Goal: Task Accomplishment & Management: Manage account settings

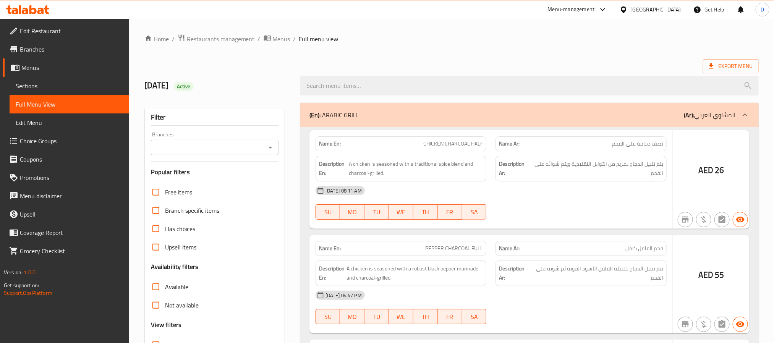
click at [566, 211] on div at bounding box center [387, 171] width 774 height 343
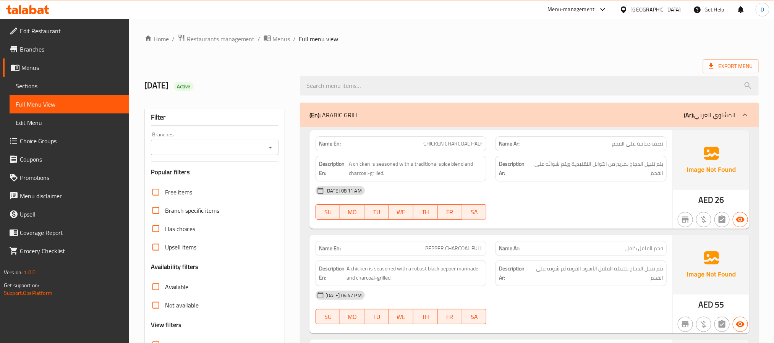
scroll to position [43353, 0]
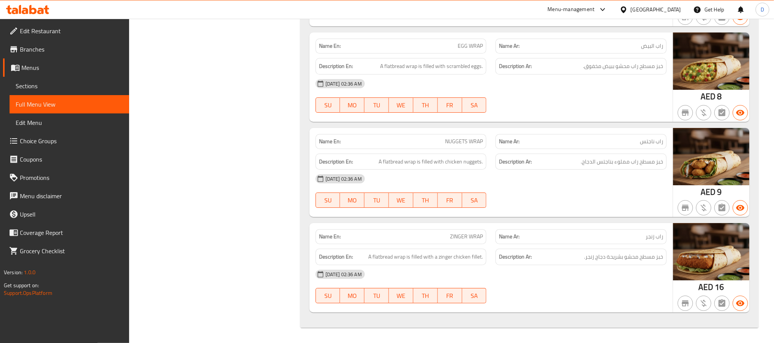
click at [469, 154] on div "Name En: NUGGETS WRAP" at bounding box center [401, 141] width 180 height 24
click at [485, 74] on div "Description En: A flatbread wrap is filled with scrambled eggs." at bounding box center [400, 66] width 171 height 16
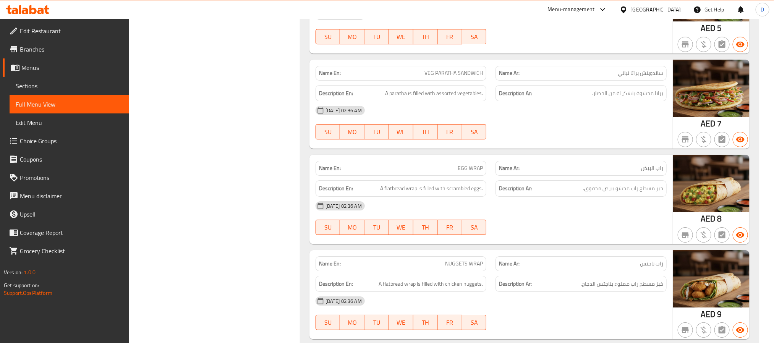
scroll to position [43060, 0]
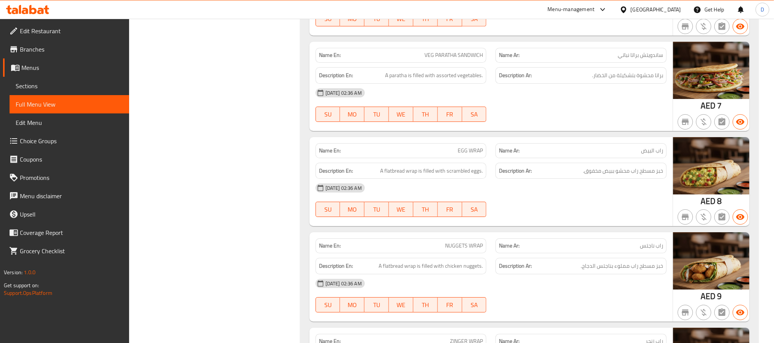
scroll to position [43109, 0]
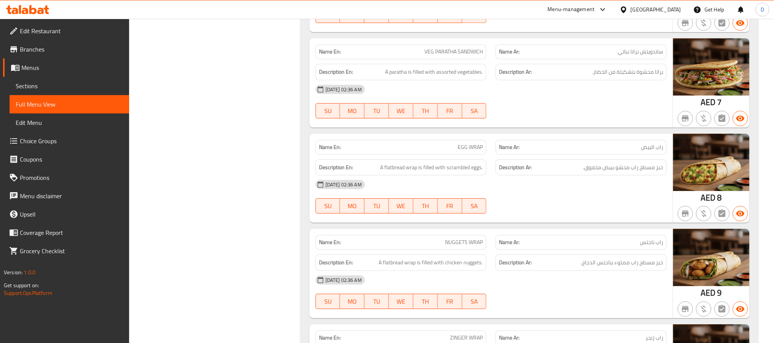
copy span "DOUBLE OMELETTE"
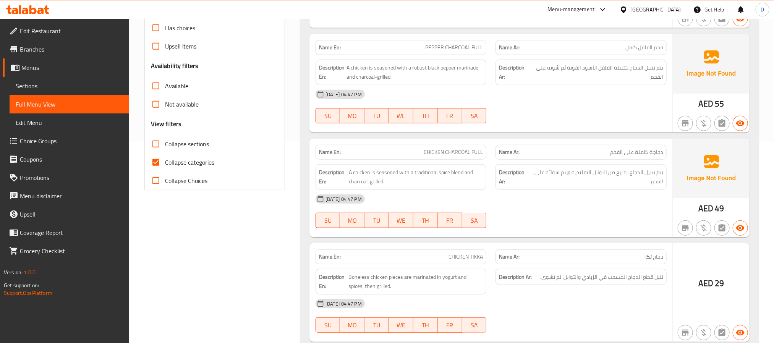
scroll to position [0, 0]
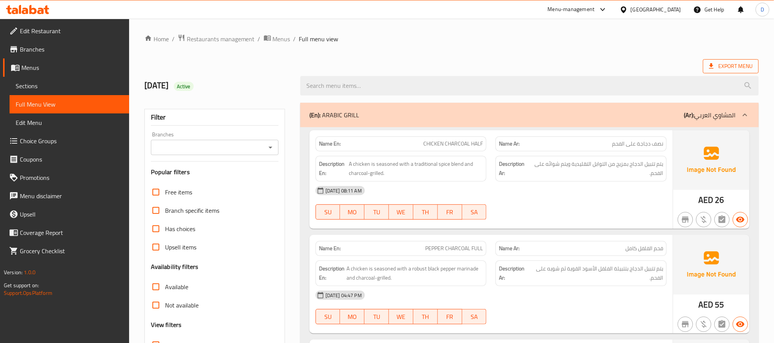
click at [744, 60] on span "Export Menu" at bounding box center [731, 66] width 56 height 14
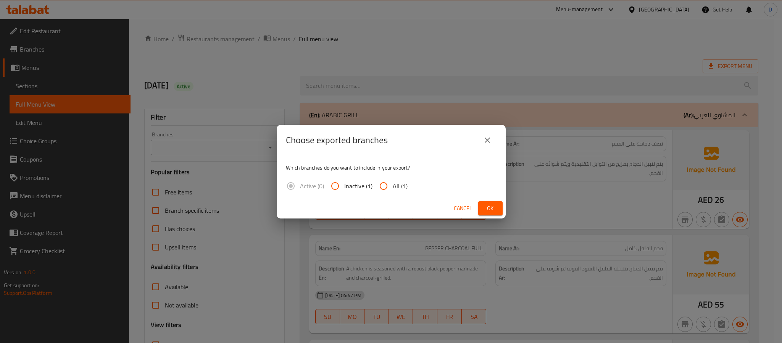
click at [497, 206] on button "Ok" at bounding box center [490, 208] width 24 height 14
